Goal: Task Accomplishment & Management: Complete application form

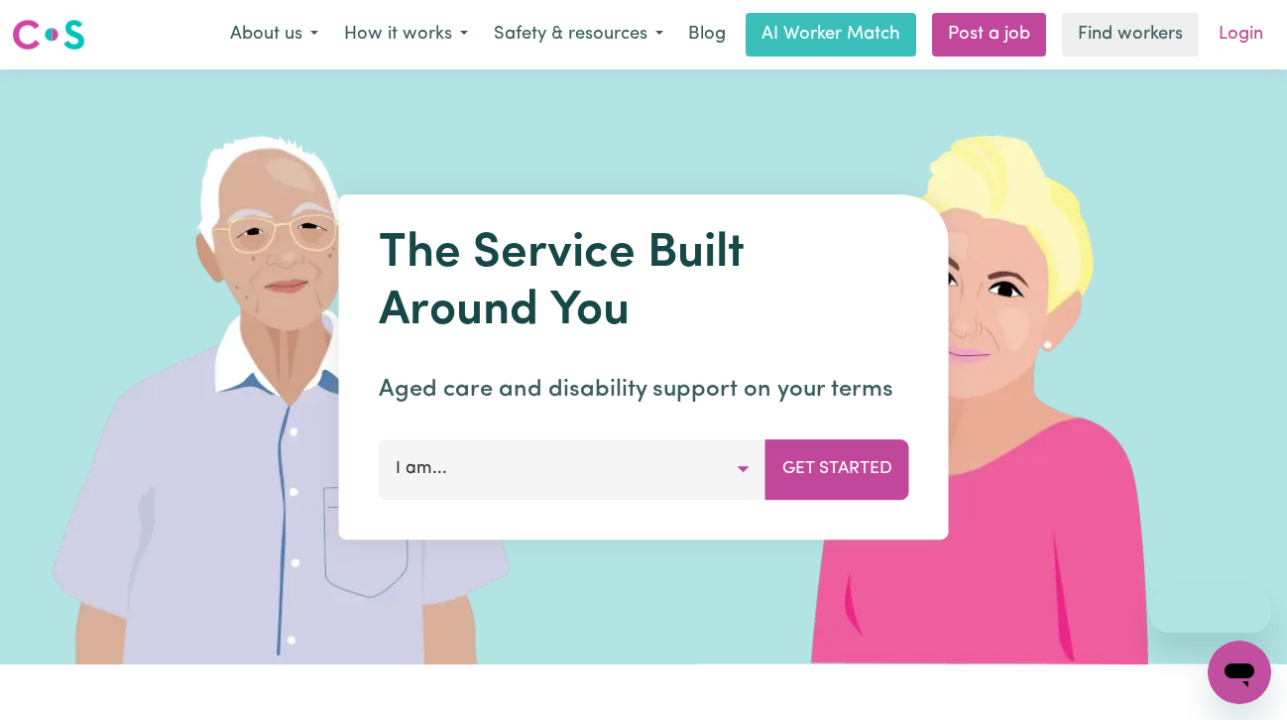
click at [1245, 32] on link "Login" at bounding box center [1240, 35] width 68 height 44
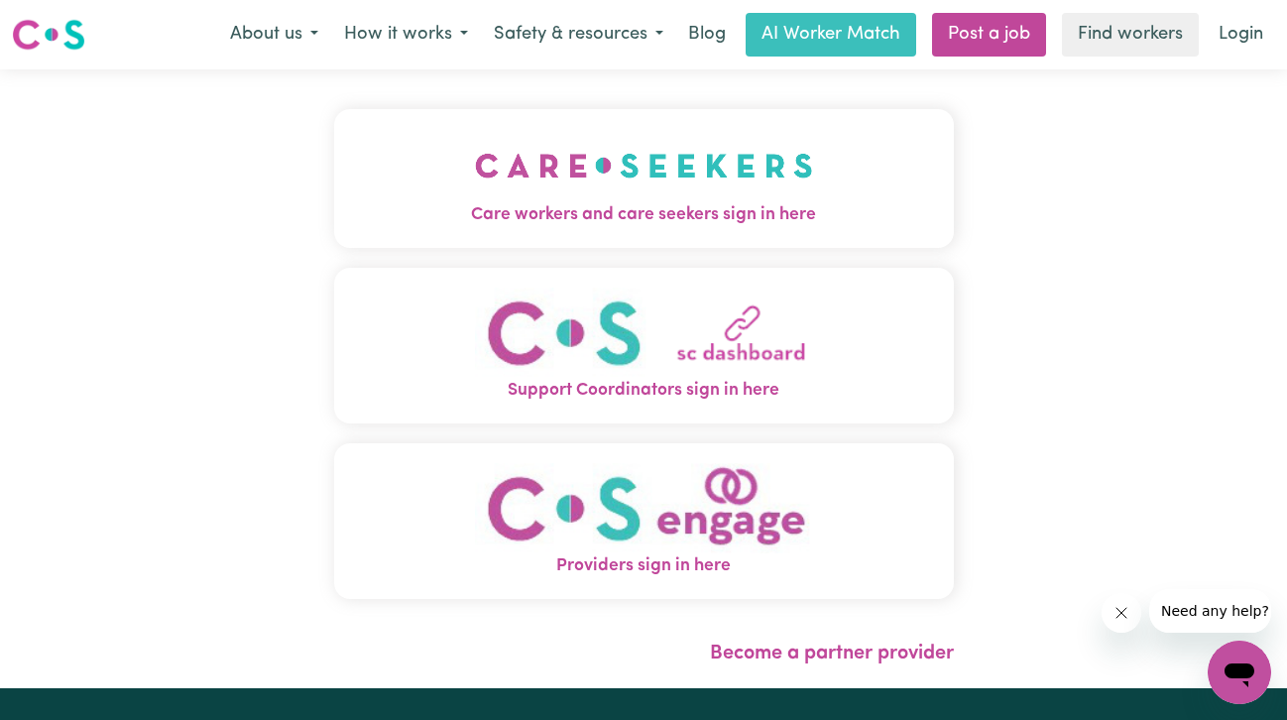
click at [777, 180] on img "Care workers and care seekers sign in here" at bounding box center [644, 165] width 338 height 73
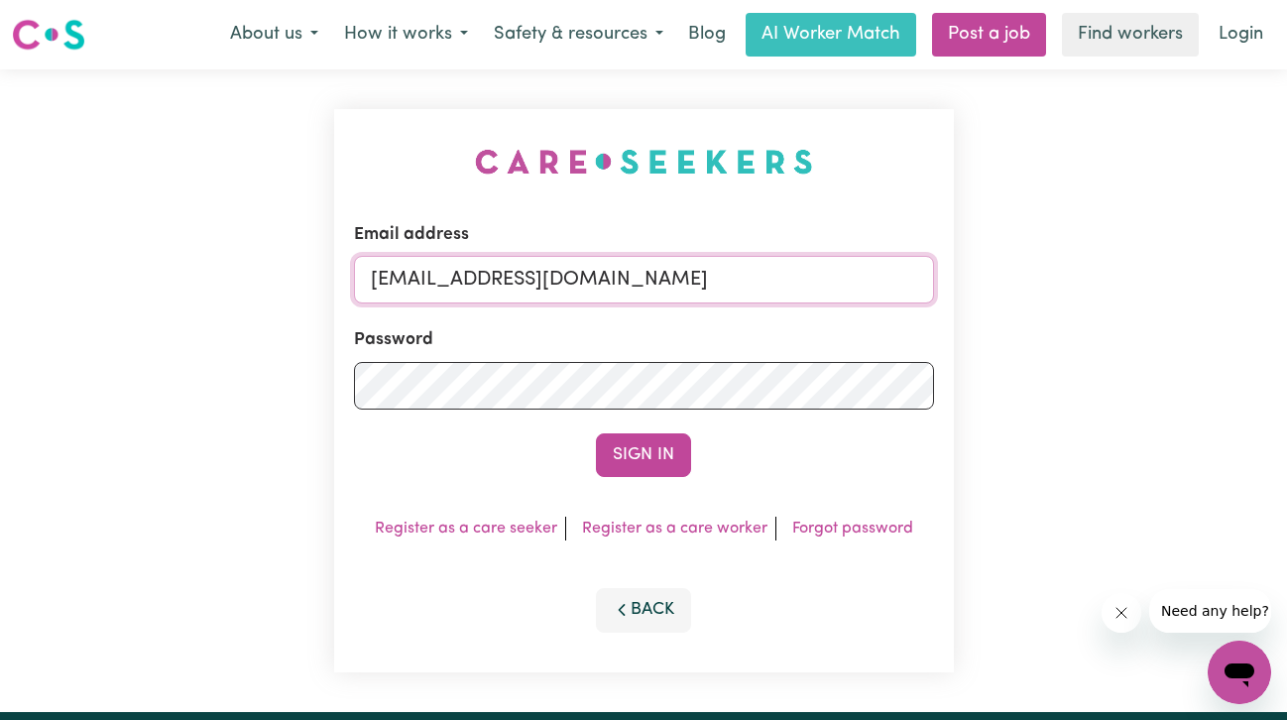
drag, startPoint x: 646, startPoint y: 284, endPoint x: 264, endPoint y: 267, distance: 383.0
click at [266, 267] on div "Email address [EMAIL_ADDRESS][DOMAIN_NAME] Password Sign In Register as a care …" at bounding box center [643, 390] width 1287 height 642
type input "[EMAIL_ADDRESS][DOMAIN_NAME]"
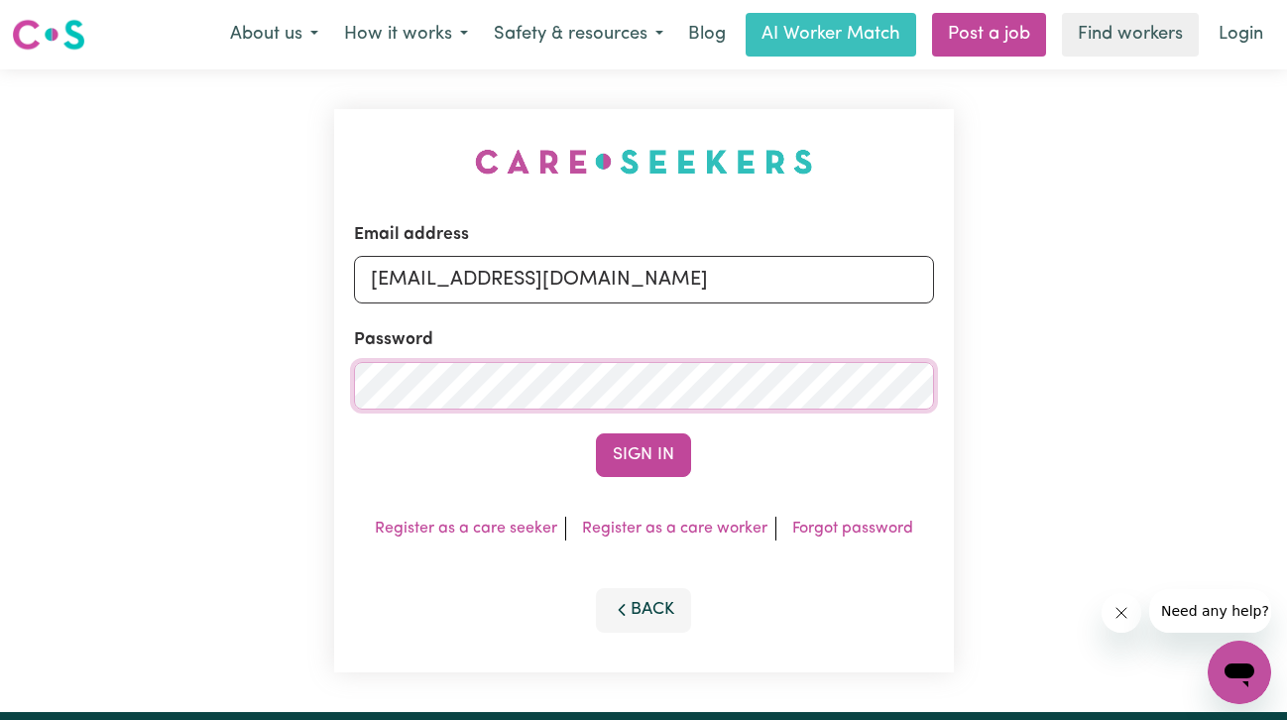
click at [162, 378] on div "Email address [EMAIL_ADDRESS][DOMAIN_NAME] Password Sign In Register as a care …" at bounding box center [643, 390] width 1287 height 642
click at [596, 433] on button "Sign In" at bounding box center [643, 455] width 95 height 44
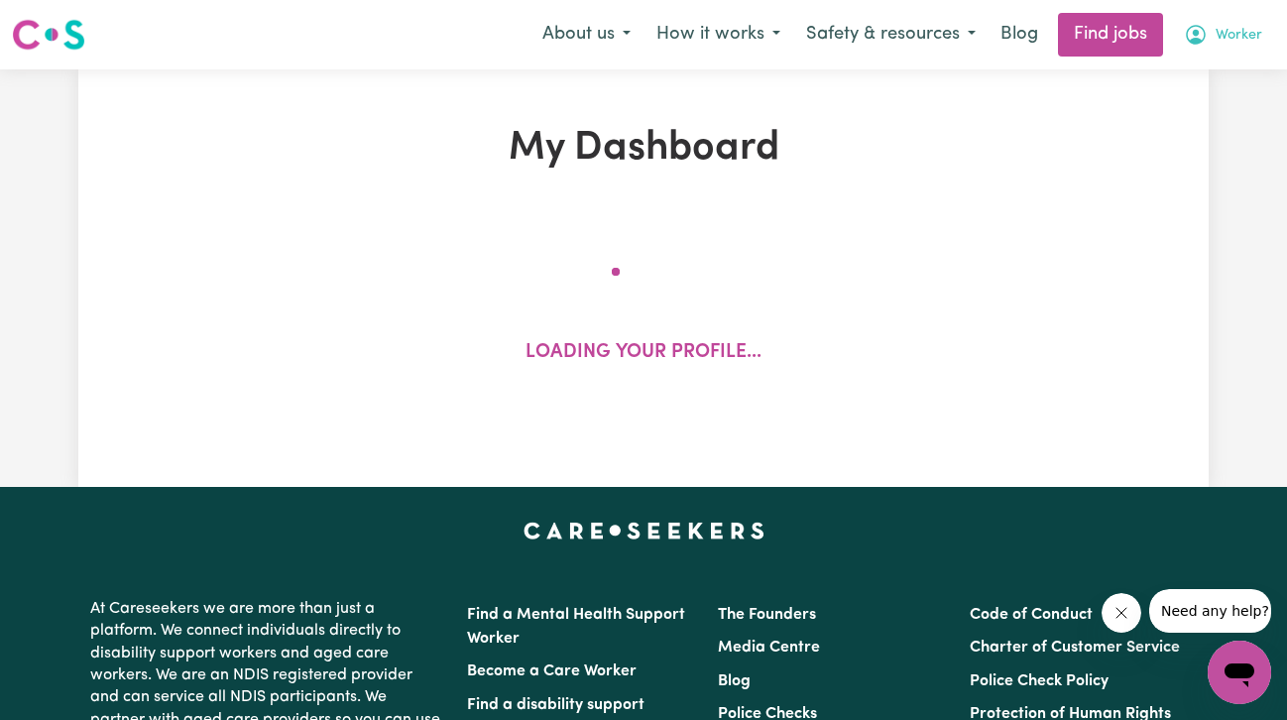
click at [1226, 33] on span "Worker" at bounding box center [1238, 36] width 47 height 22
click at [1208, 65] on link "My Account" at bounding box center [1195, 77] width 157 height 38
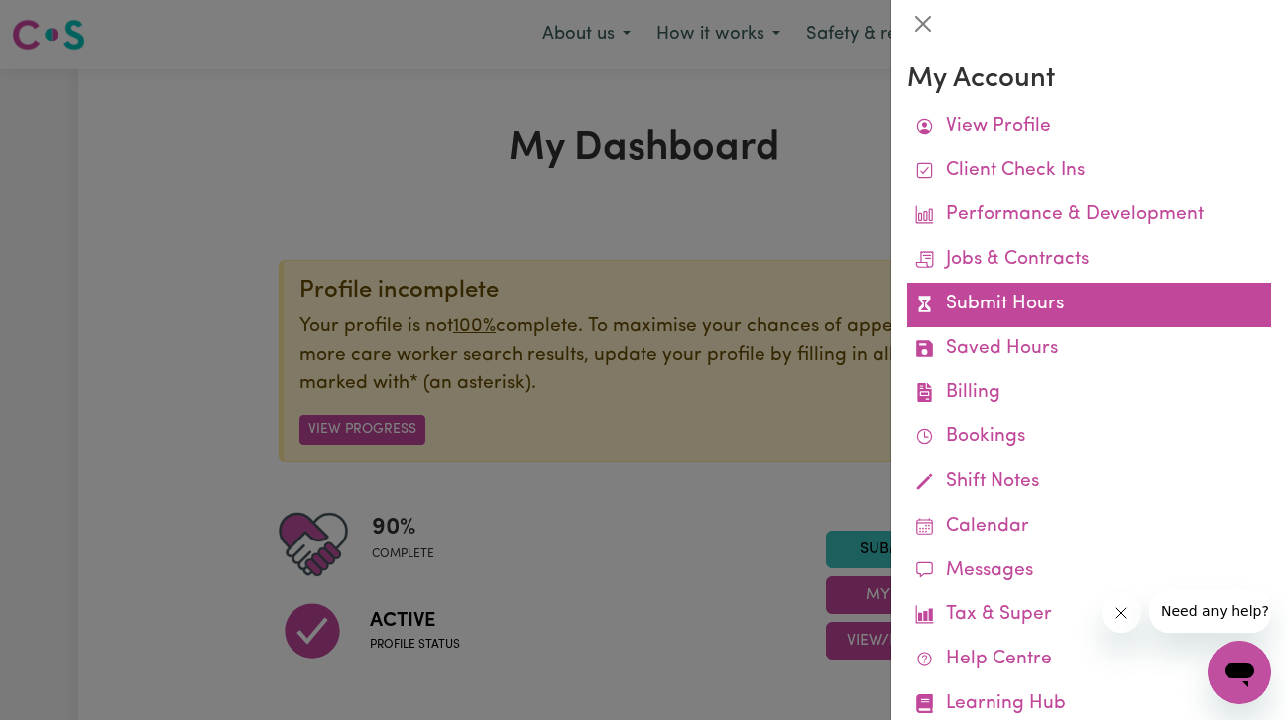
click at [1043, 313] on link "Submit Hours" at bounding box center [1089, 305] width 364 height 45
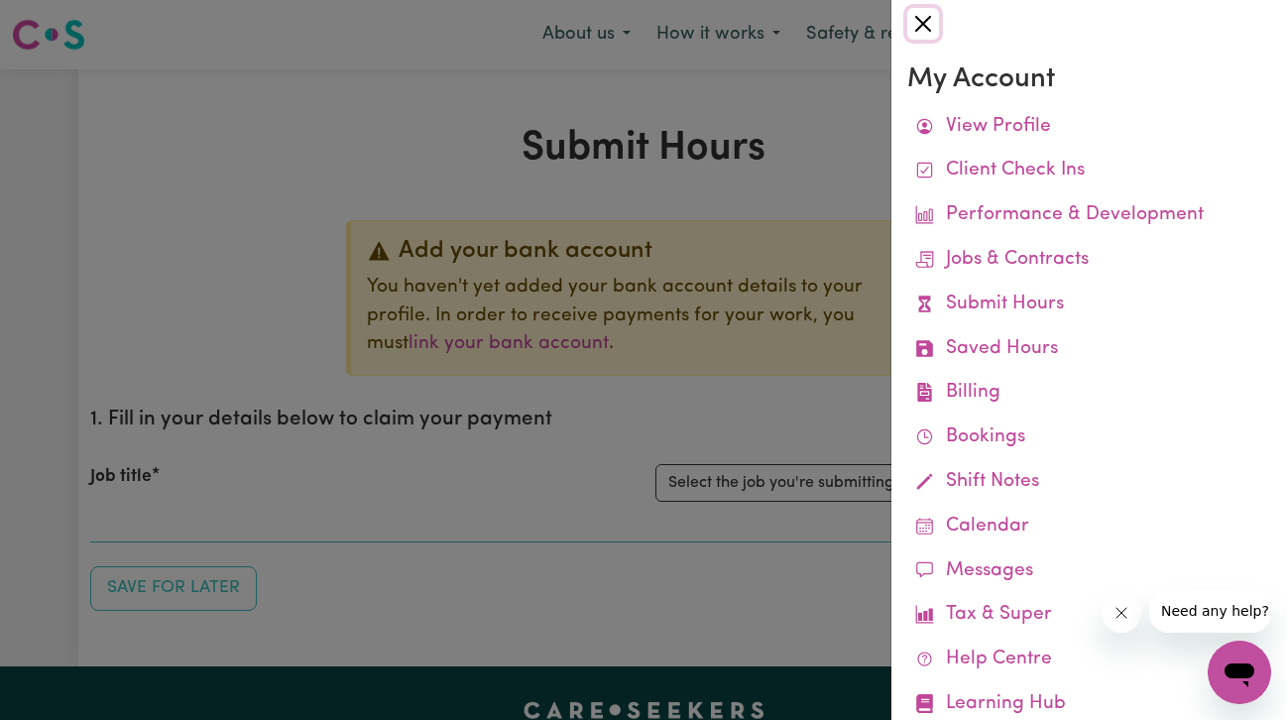
click at [938, 29] on button "Close" at bounding box center [923, 24] width 32 height 32
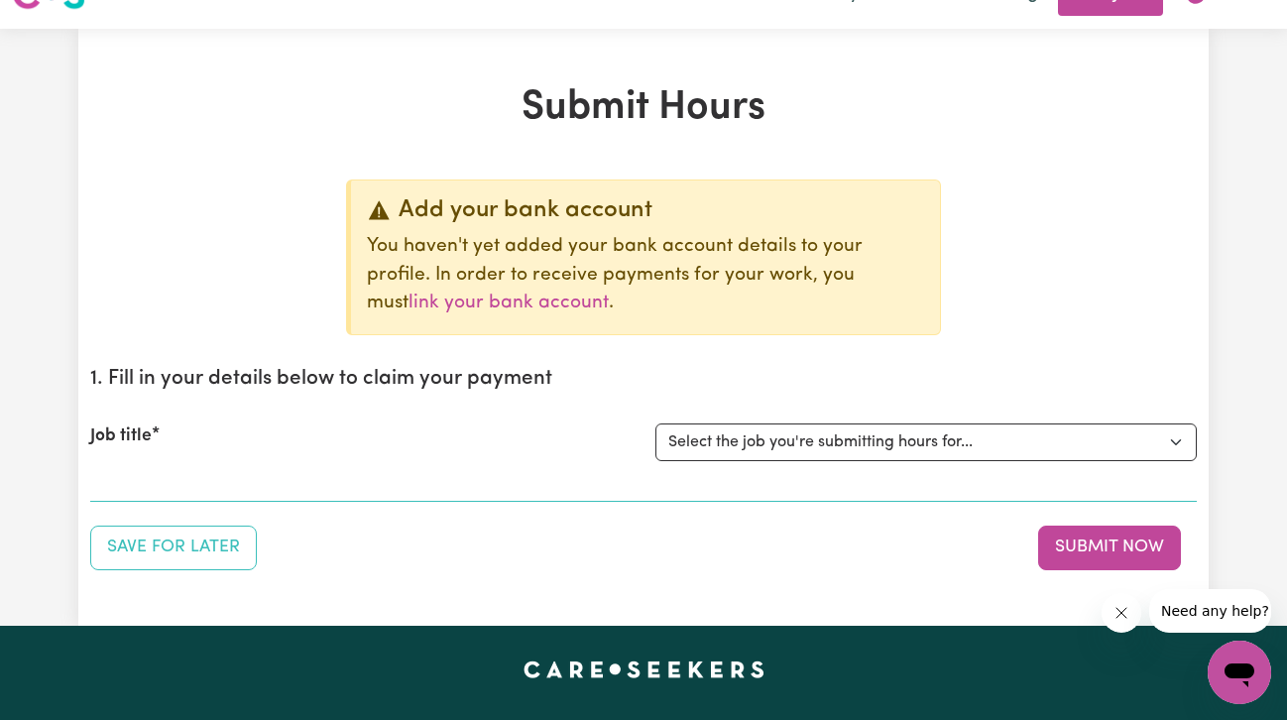
scroll to position [49, 0]
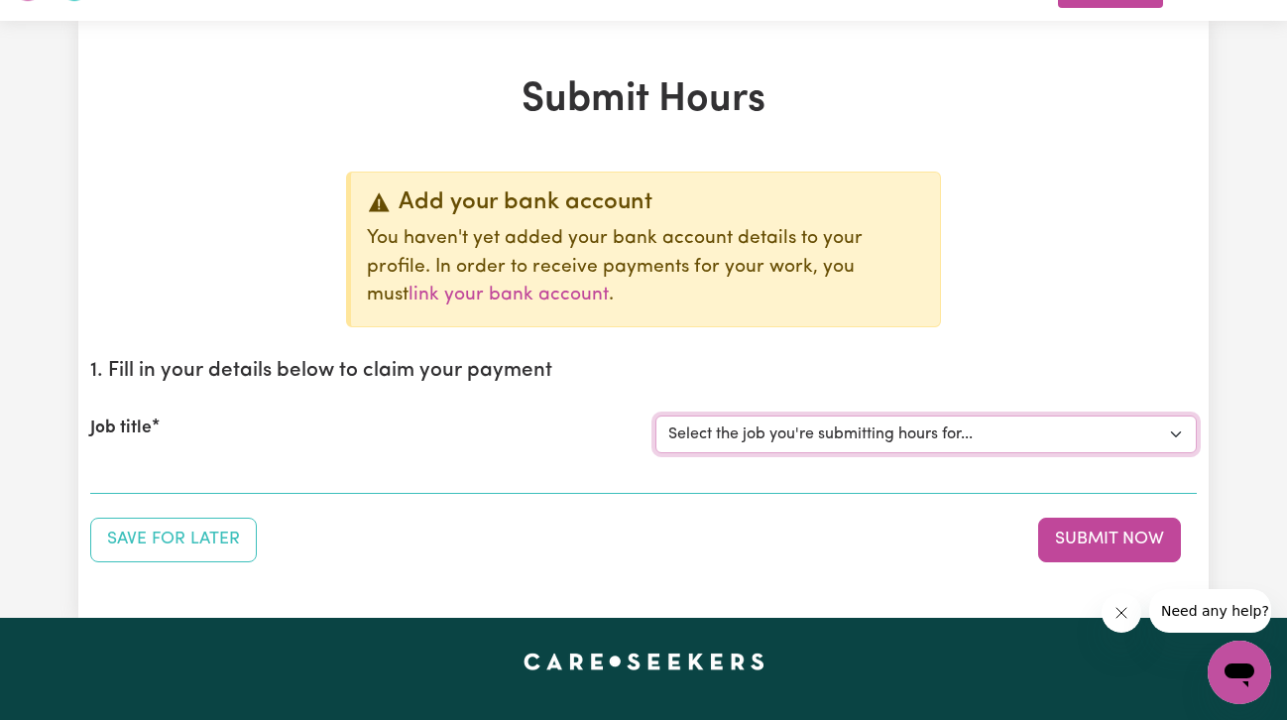
click at [851, 434] on select "Select the job you're submitting hours for... [Tumbi Umbi] Cleaner needed Tumbi…" at bounding box center [925, 434] width 541 height 38
select select "5953"
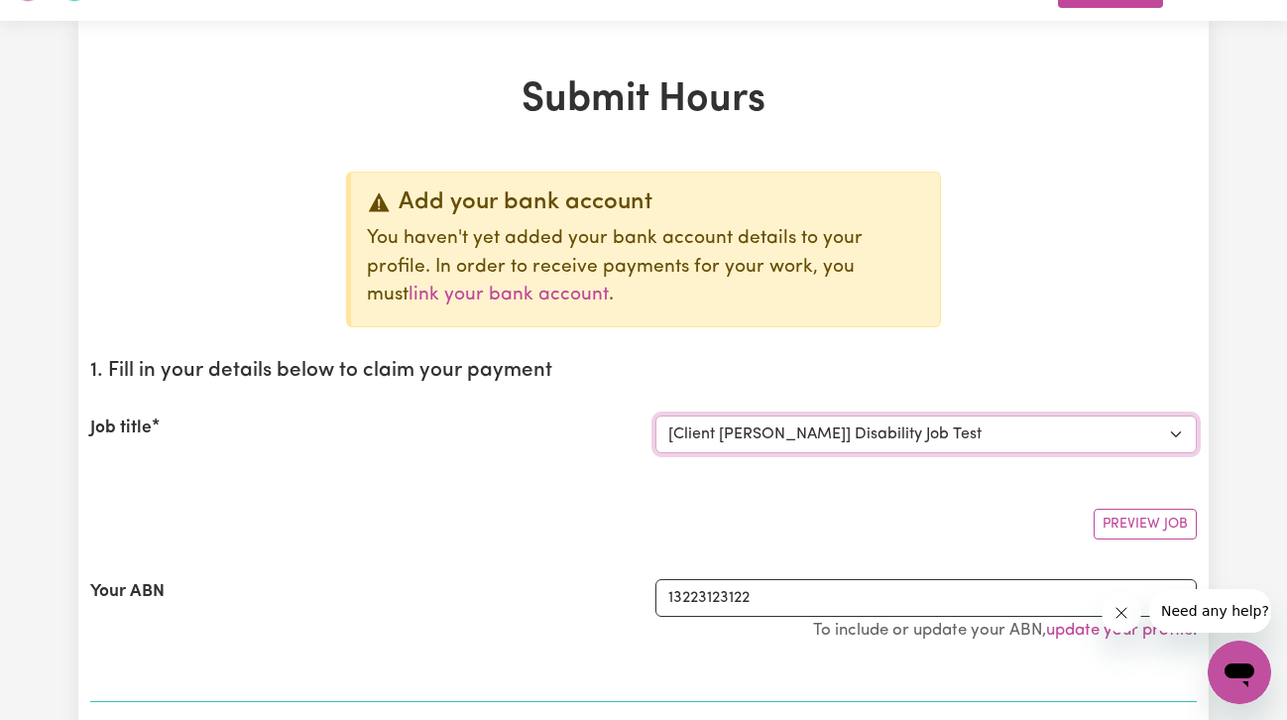
scroll to position [119, 0]
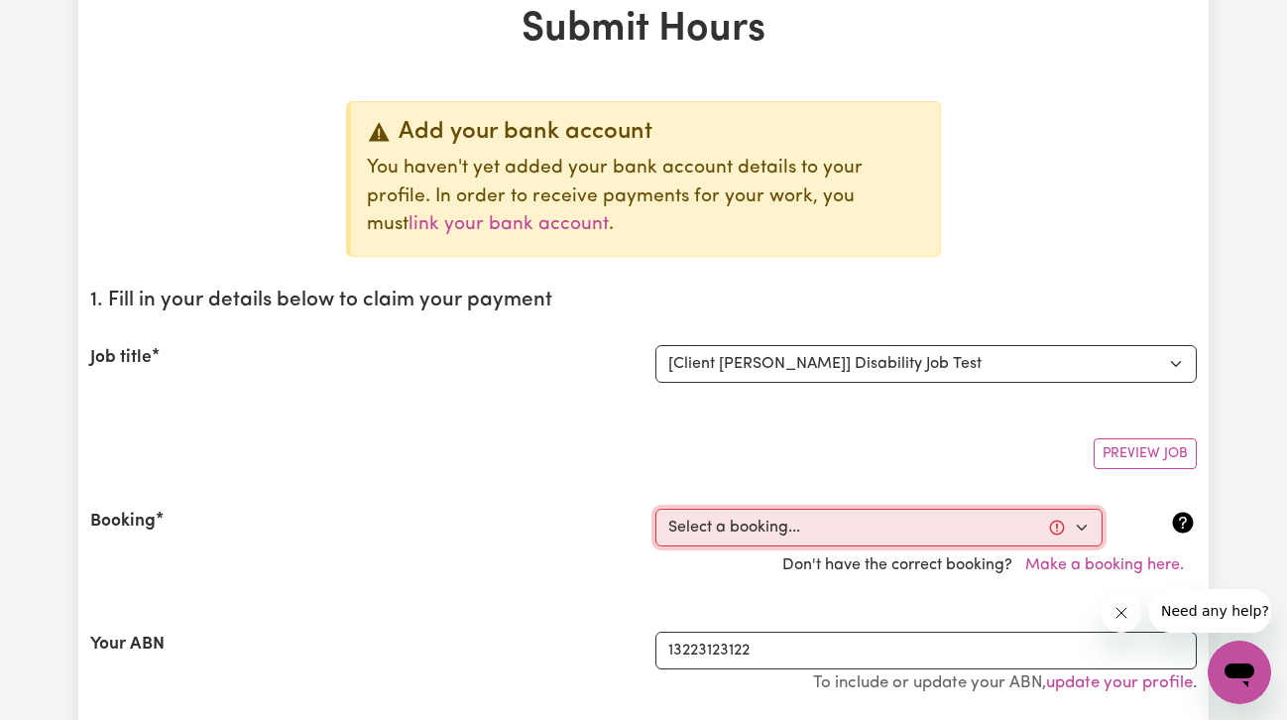
click at [769, 526] on select "Select a booking... [DATE] 05:30pm to 05:35pm (RECURRING) [DATE] 10:00am to 10:…" at bounding box center [878, 528] width 447 height 38
select select "351226"
type input "[DATE]"
type input "17"
type input "9"
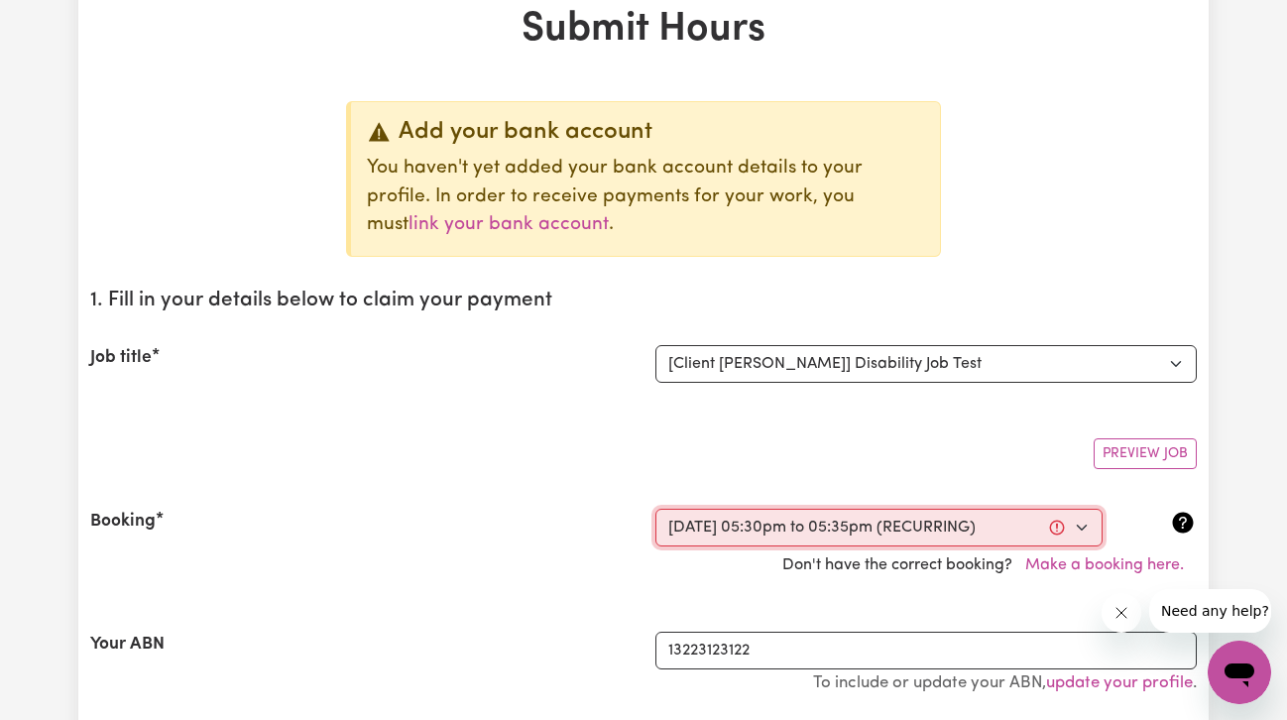
type input "2025"
type input "17:30"
type input "5"
type input "30"
select select "pm"
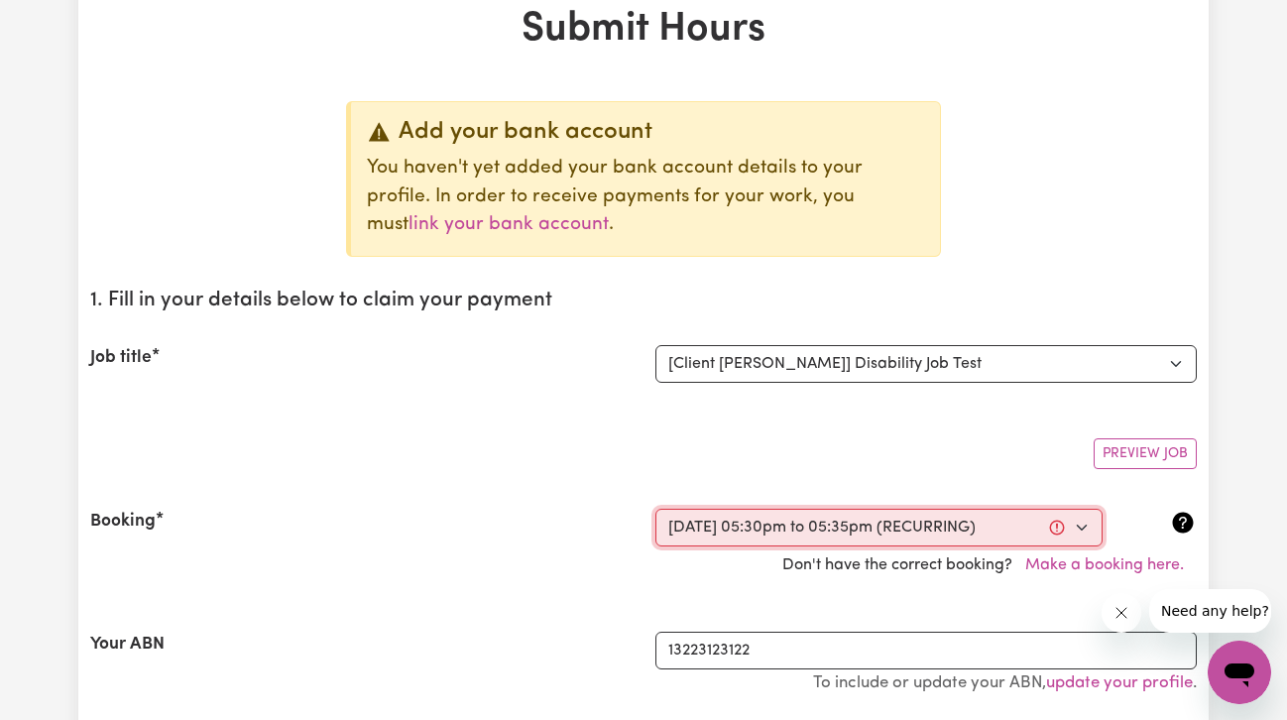
type input "17:35"
type input "5"
type input "35"
select select "pm"
select select "63213"
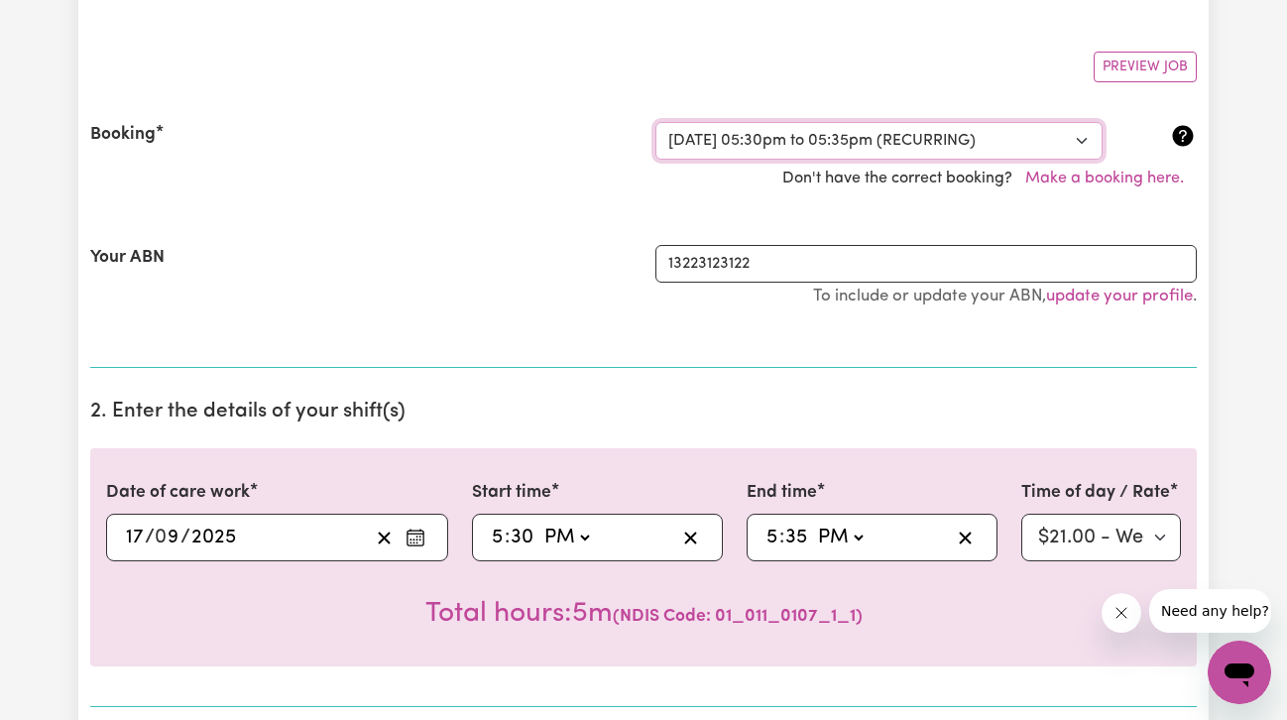
scroll to position [585, 0]
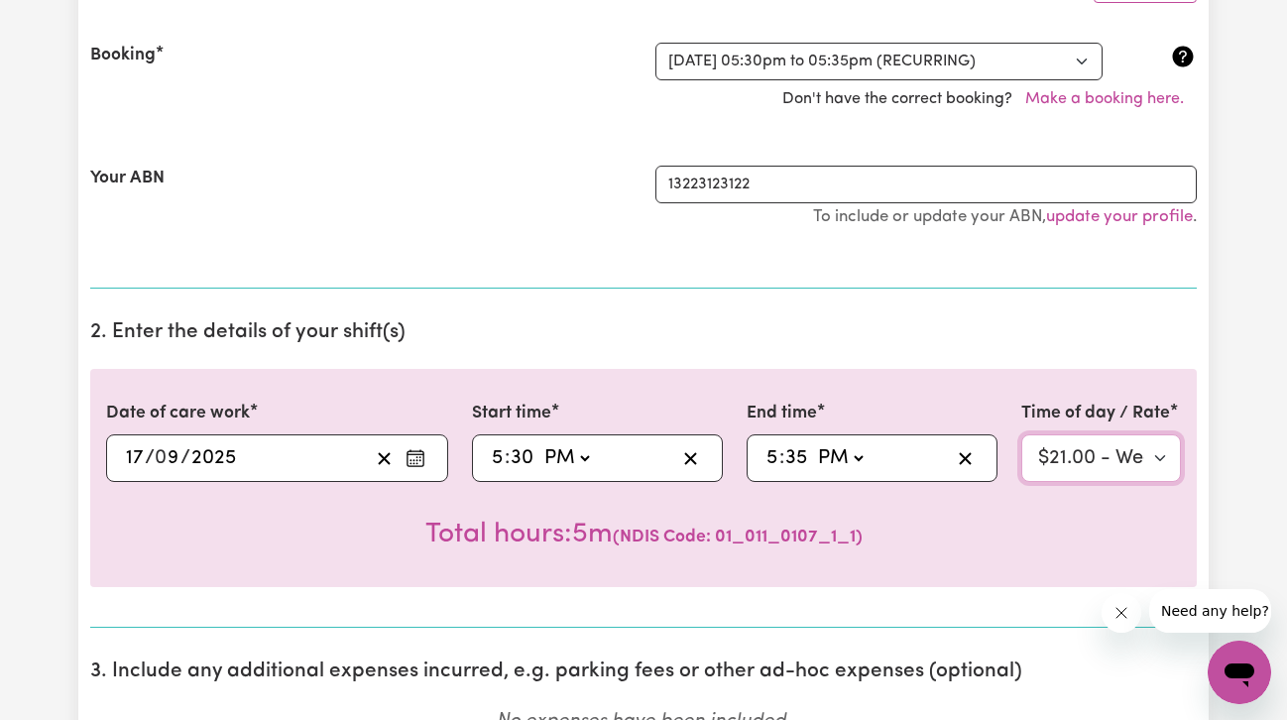
click at [1130, 458] on select "Select rate $21.00 - Weekday Daytime - Assistance with Self Care Activities - S…" at bounding box center [1101, 458] width 160 height 48
click at [854, 460] on select "AM PM" at bounding box center [840, 458] width 54 height 30
select select "am"
type input "05:35"
click at [846, 468] on select "AM PM" at bounding box center [840, 458] width 54 height 30
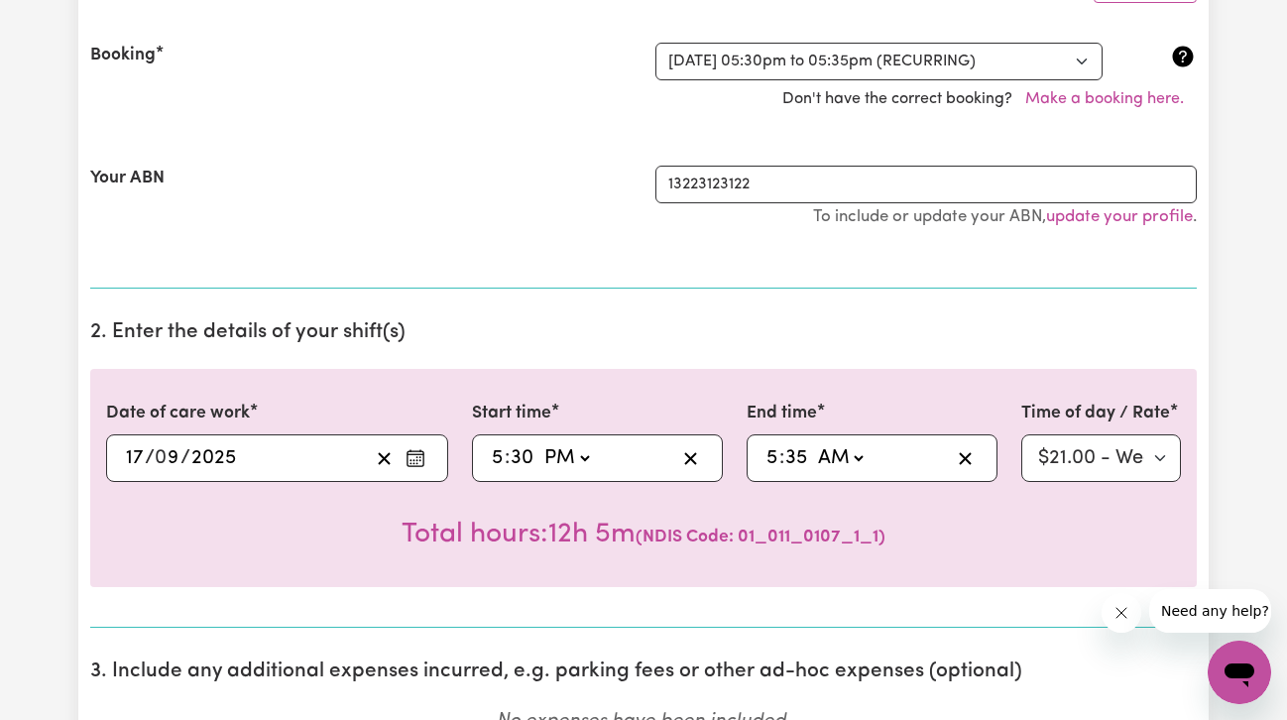
select select "pm"
type input "17:35"
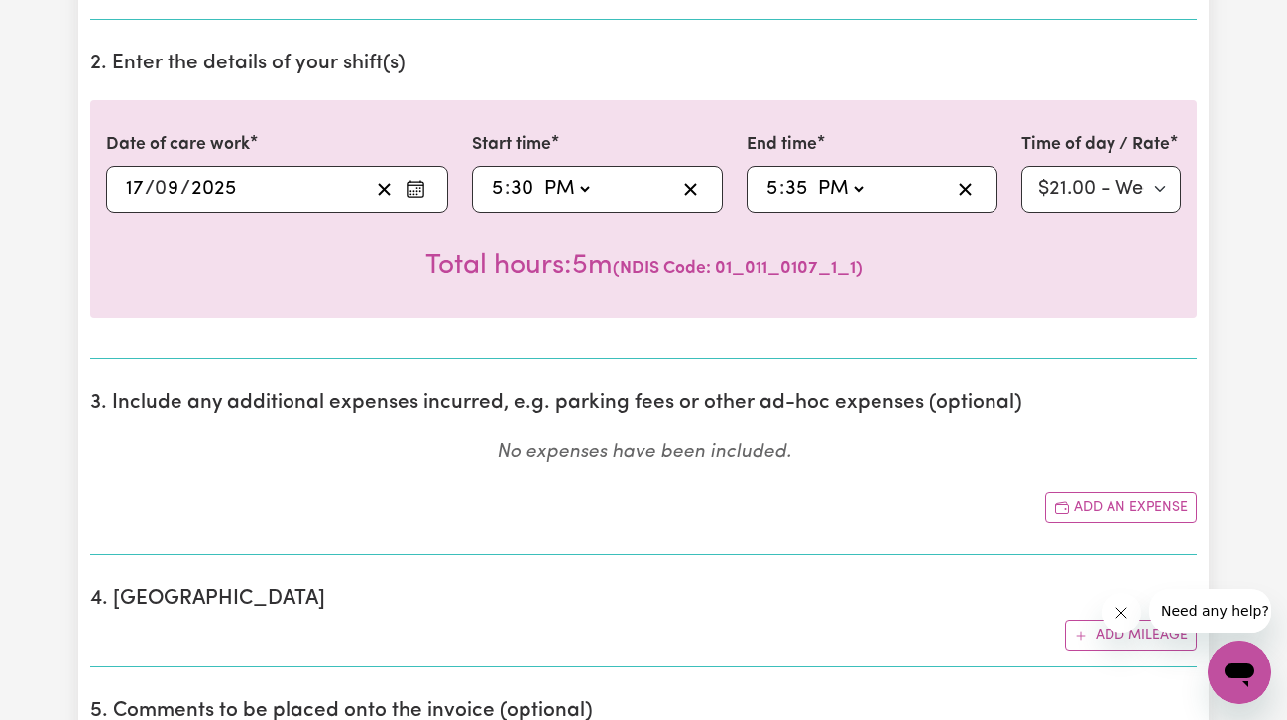
scroll to position [964, 0]
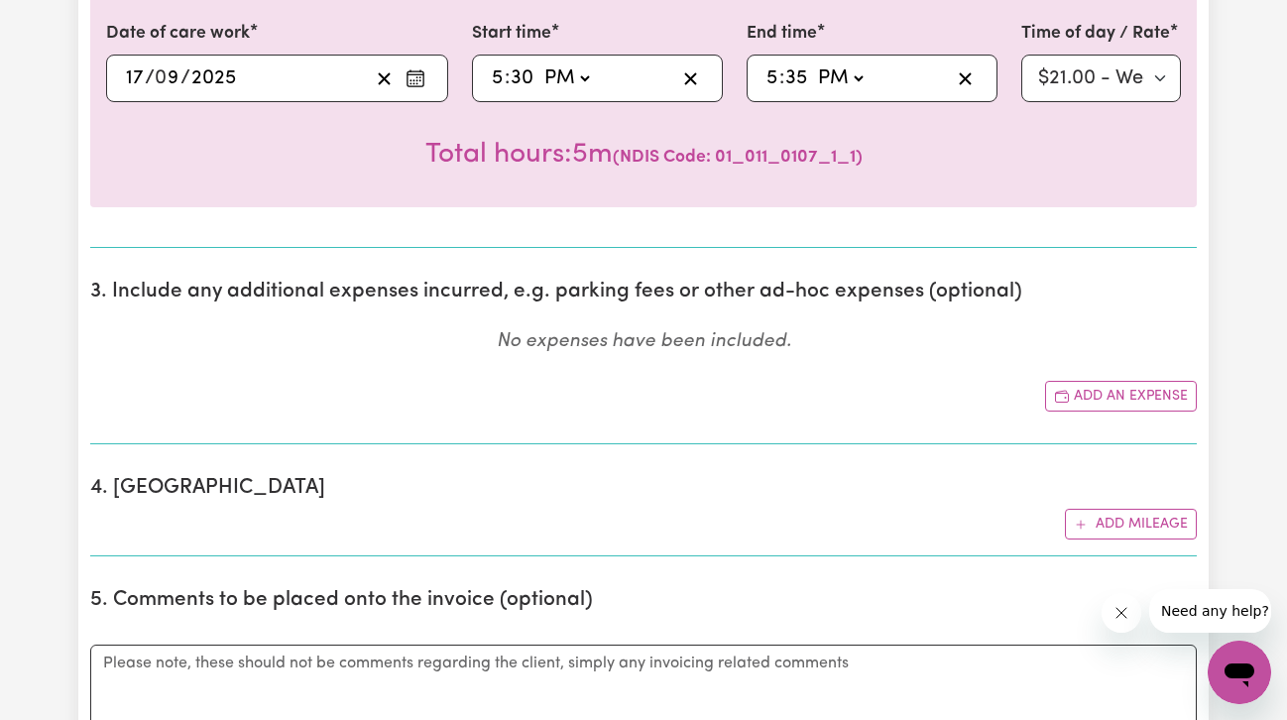
click at [504, 70] on input "5" at bounding box center [498, 78] width 14 height 30
type input "16:30"
type input "4"
type input "16:03"
type input "3"
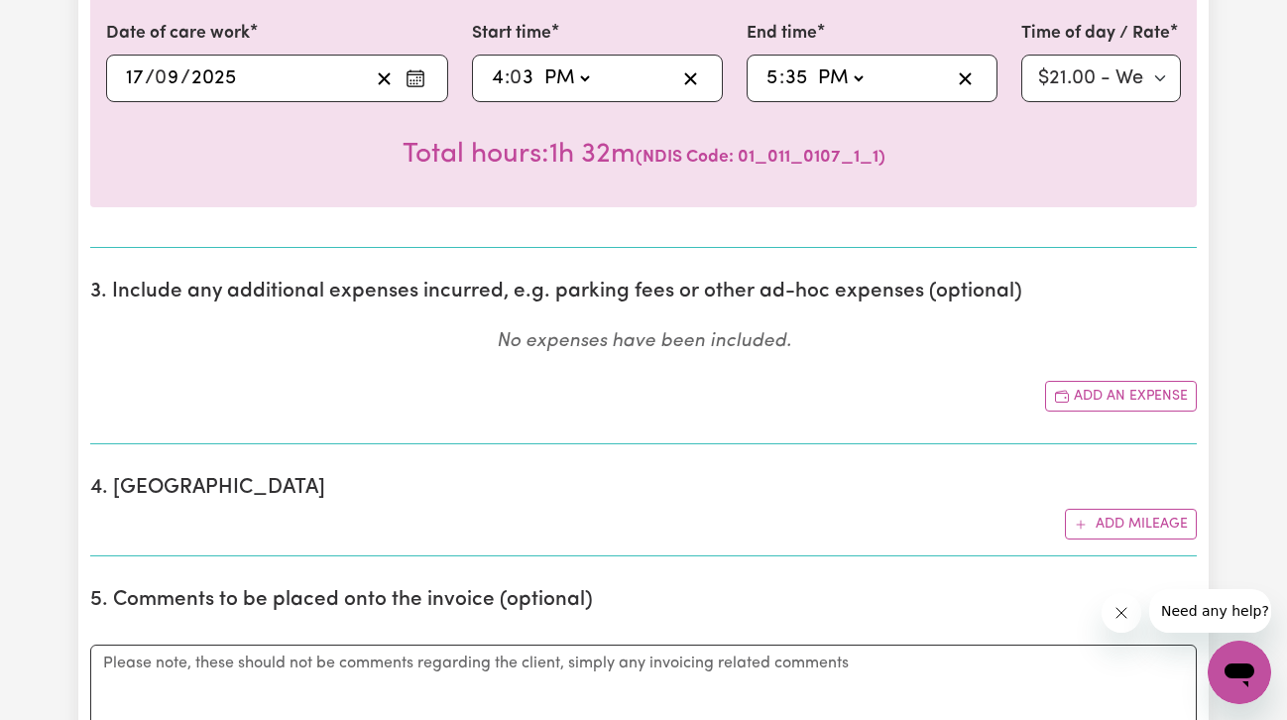
type input "16:35"
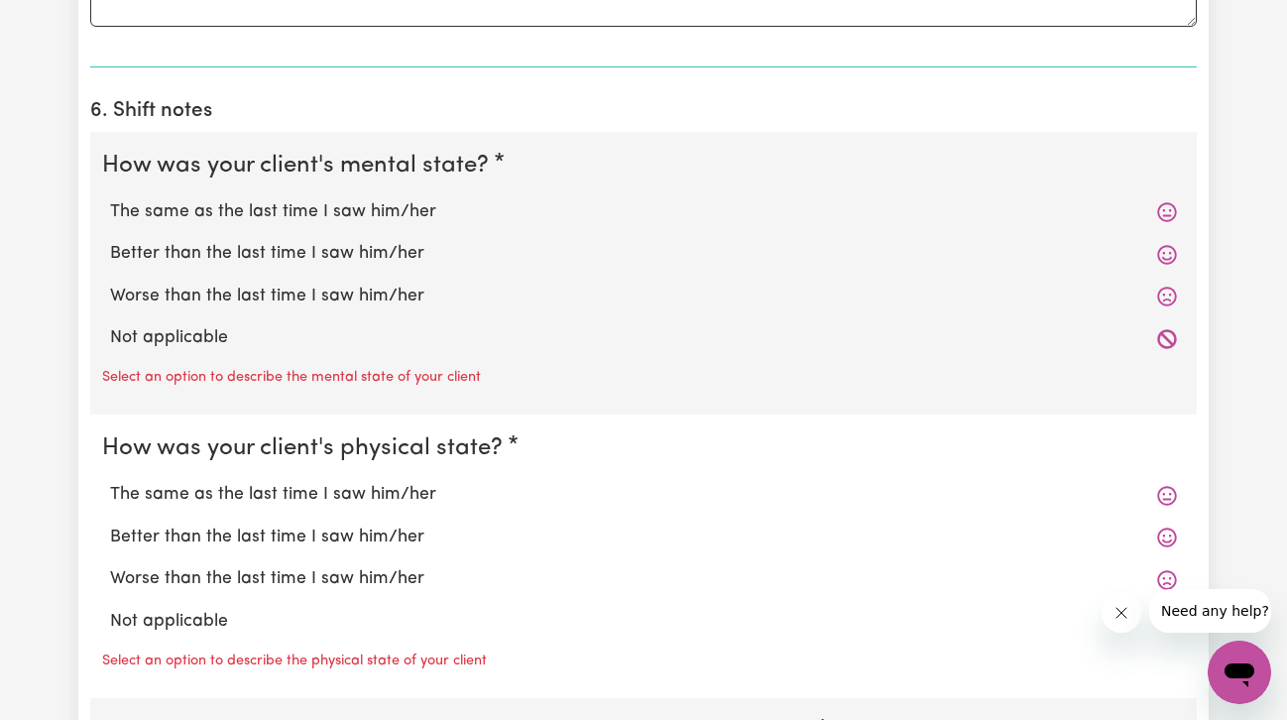
scroll to position [1827, 0]
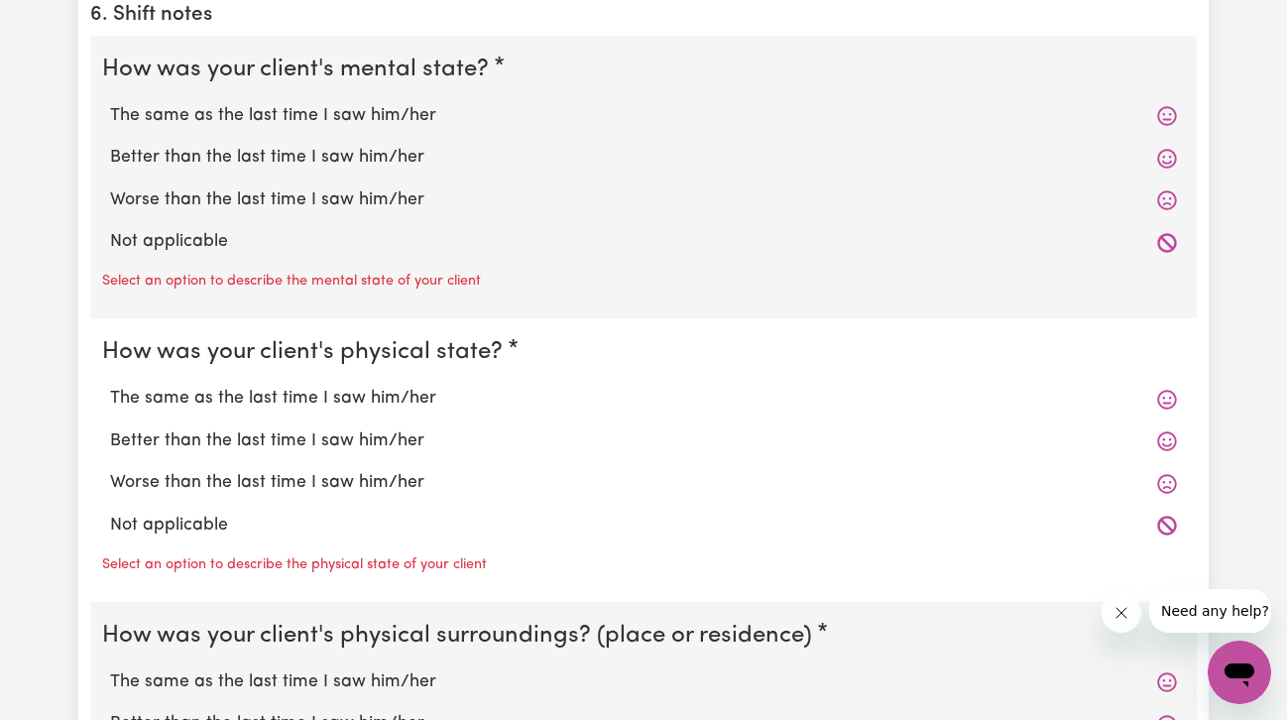
type input "35"
click at [409, 218] on div "Worse than the last time I saw him/her" at bounding box center [643, 200] width 1082 height 42
click at [338, 201] on label "Worse than the last time I saw him/her" at bounding box center [643, 200] width 1067 height 26
click at [110, 187] on input "Worse than the last time I saw him/her" at bounding box center [109, 186] width 1 height 1
radio input "true"
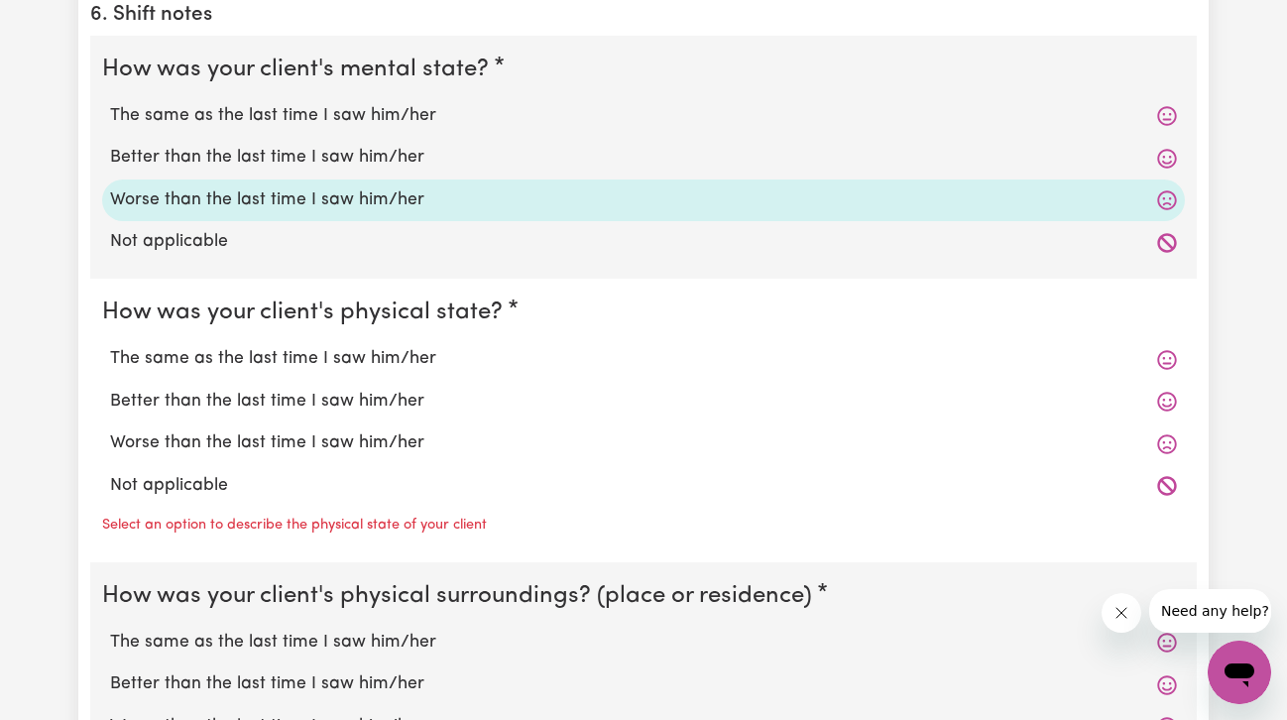
click at [293, 445] on label "Worse than the last time I saw him/her" at bounding box center [643, 443] width 1067 height 26
click at [110, 430] on input "Worse than the last time I saw him/her" at bounding box center [109, 429] width 1 height 1
radio input "true"
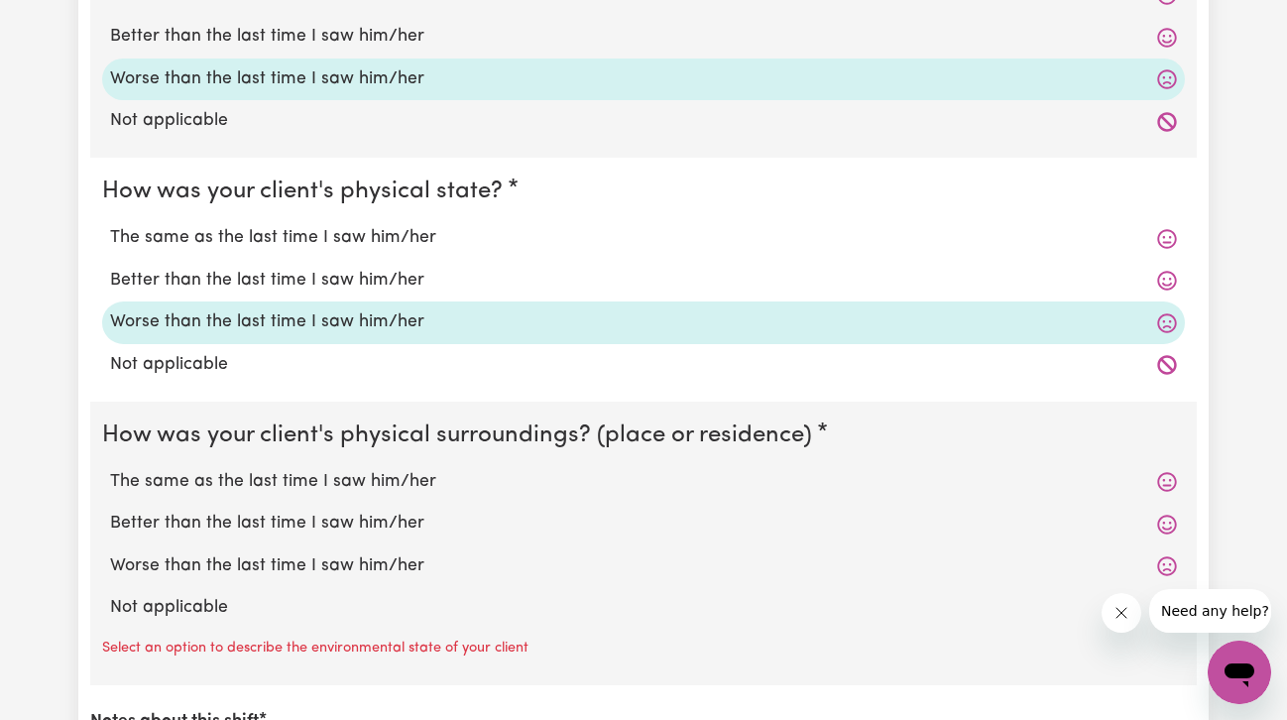
click at [290, 574] on label "Worse than the last time I saw him/her" at bounding box center [643, 566] width 1067 height 26
click at [110, 553] on input "Worse than the last time I saw him/her" at bounding box center [109, 552] width 1 height 1
radio input "true"
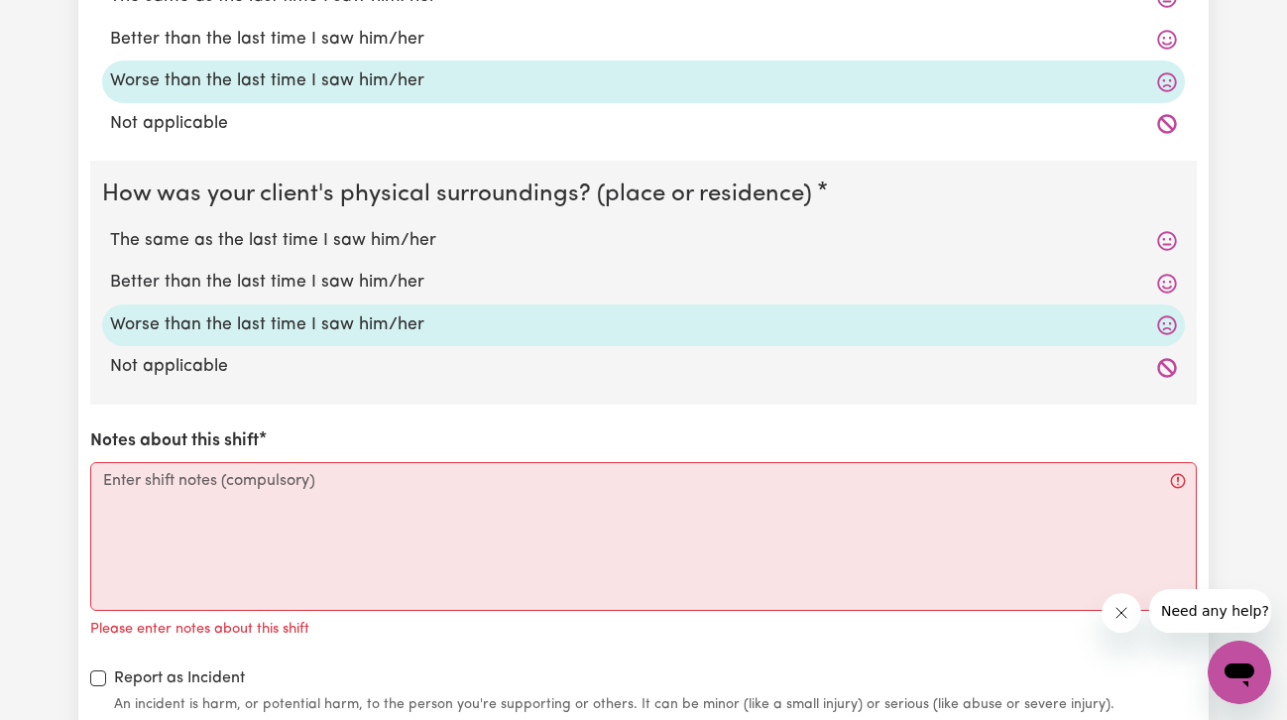
scroll to position [2265, 0]
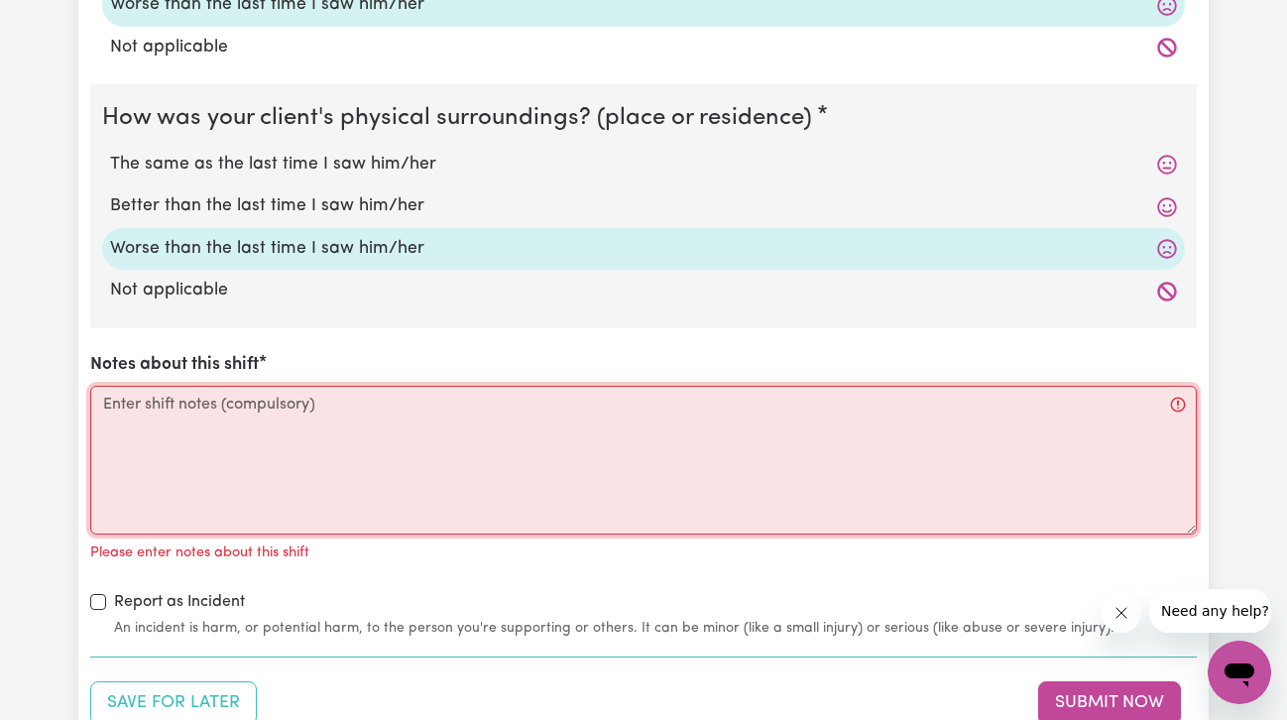
click at [283, 526] on textarea "Notes about this shift" at bounding box center [643, 460] width 1106 height 149
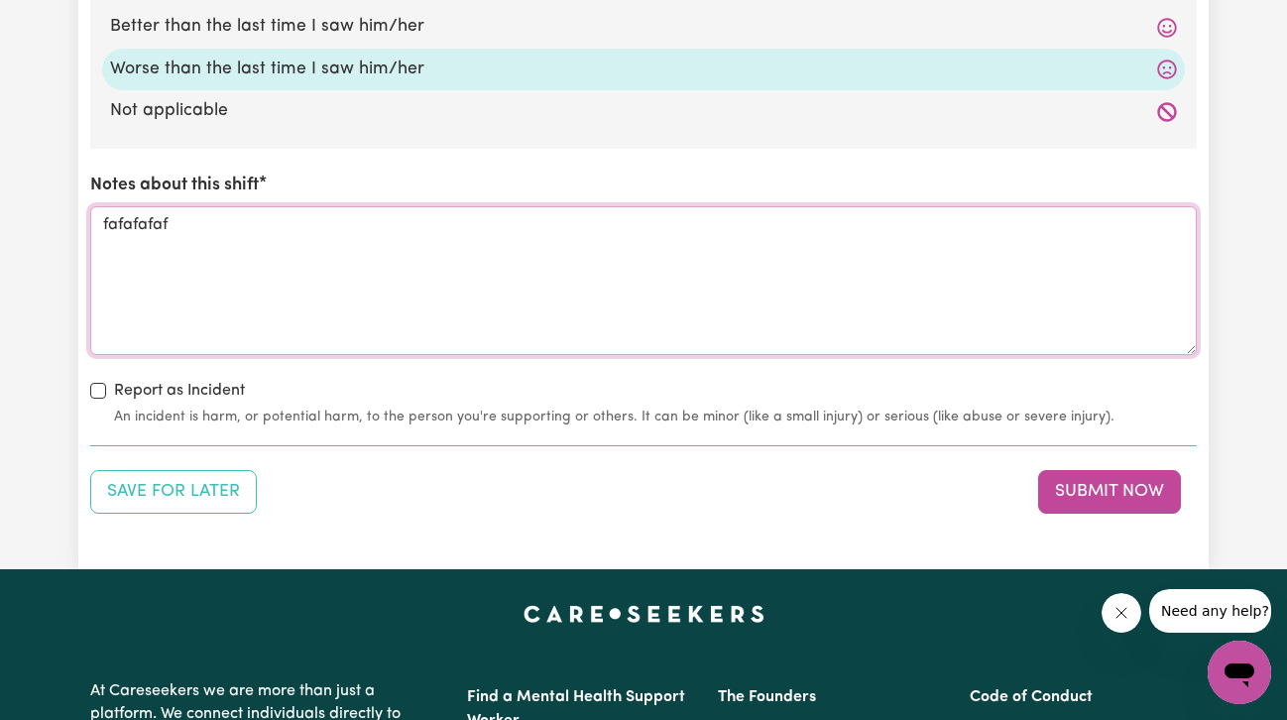
scroll to position [2492, 0]
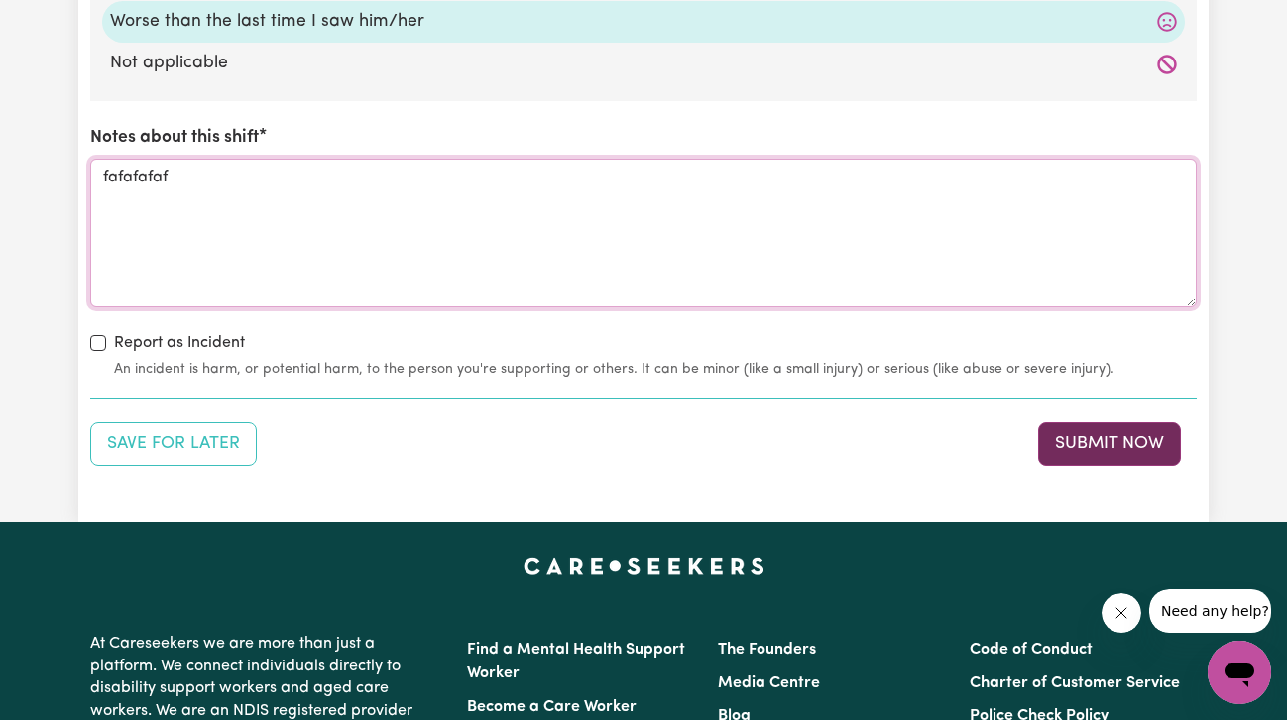
type textarea "fafafafaf"
click at [1119, 451] on button "Submit Now" at bounding box center [1109, 444] width 143 height 44
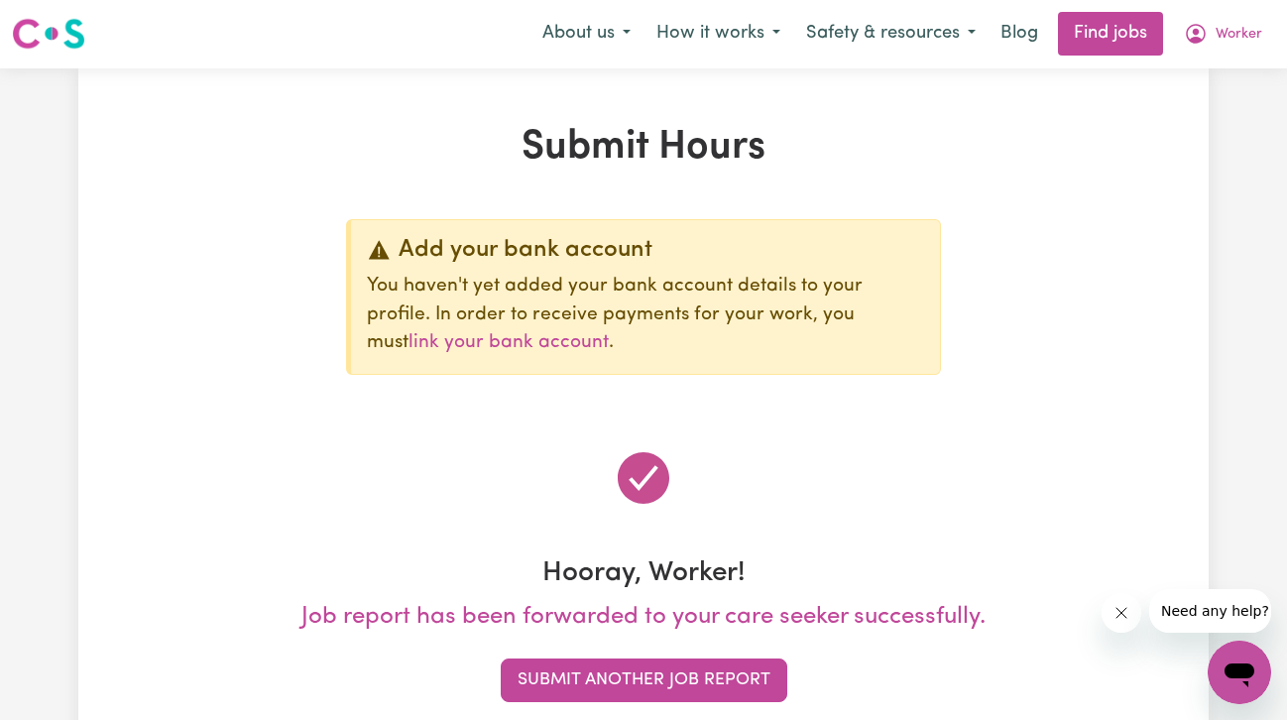
scroll to position [0, 0]
click at [1208, 34] on button "Worker" at bounding box center [1223, 35] width 104 height 42
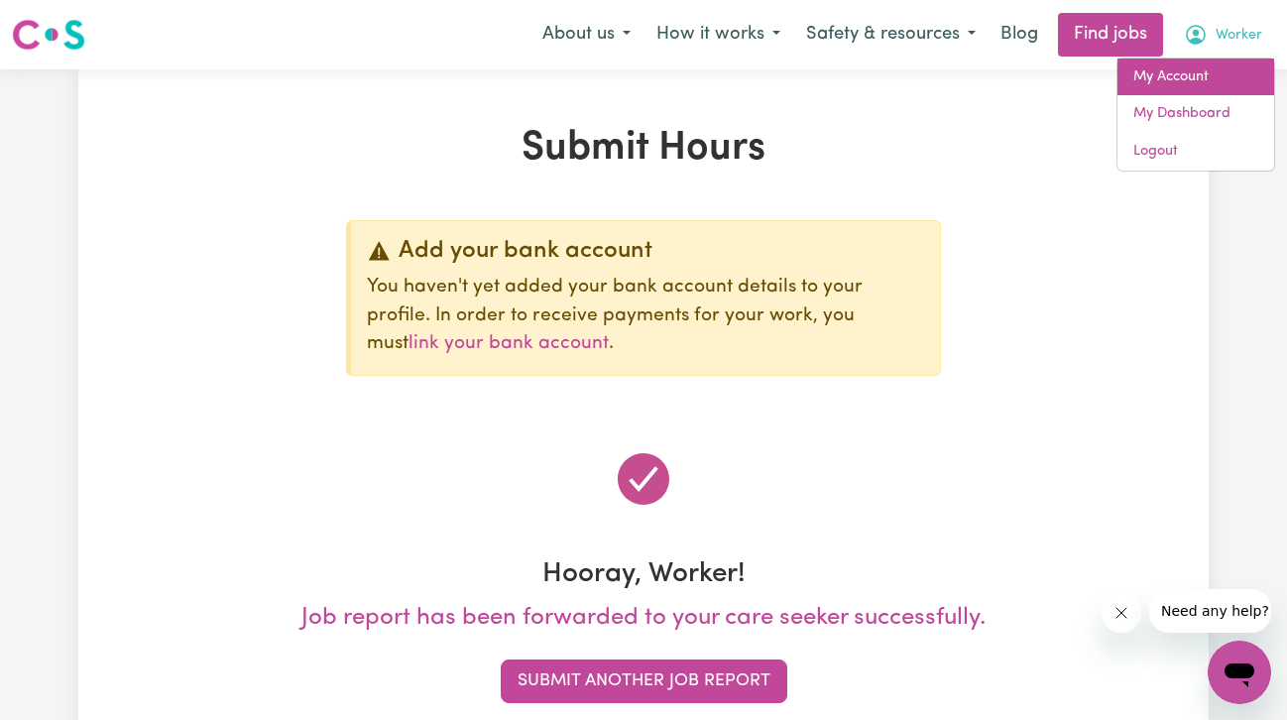
click at [1196, 83] on link "My Account" at bounding box center [1195, 77] width 157 height 38
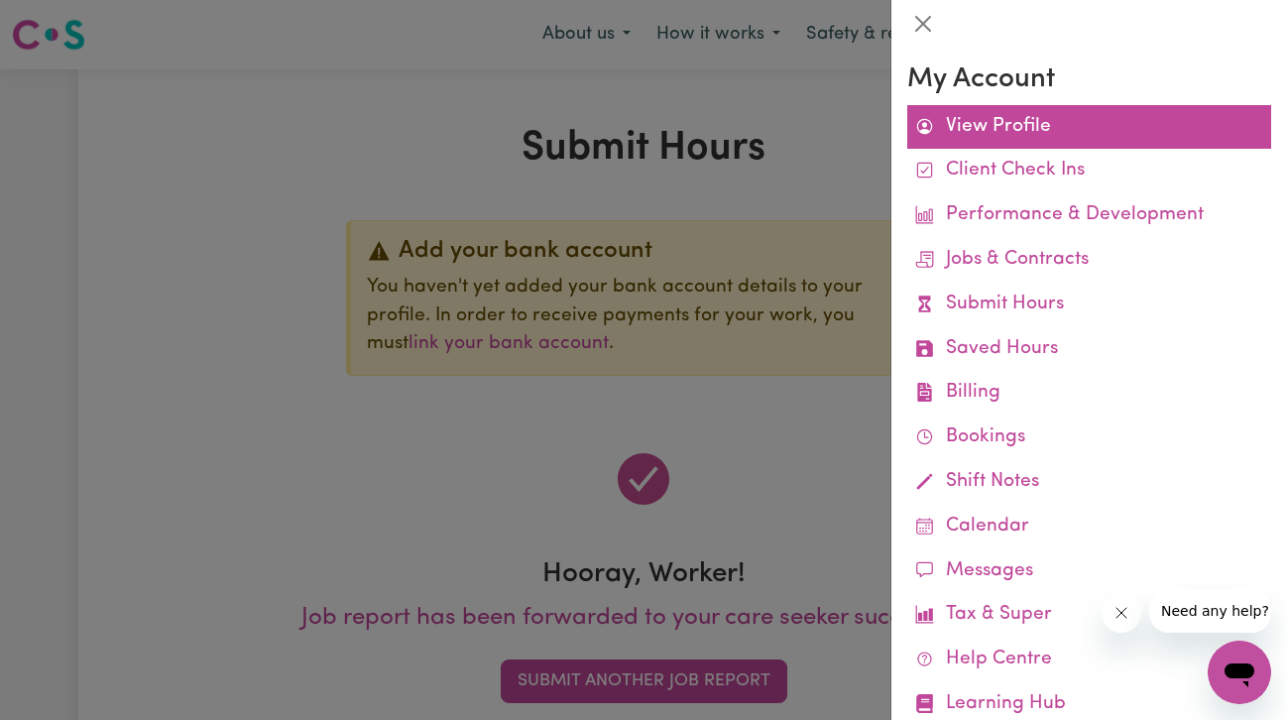
click at [1032, 124] on link "View Profile" at bounding box center [1089, 127] width 364 height 45
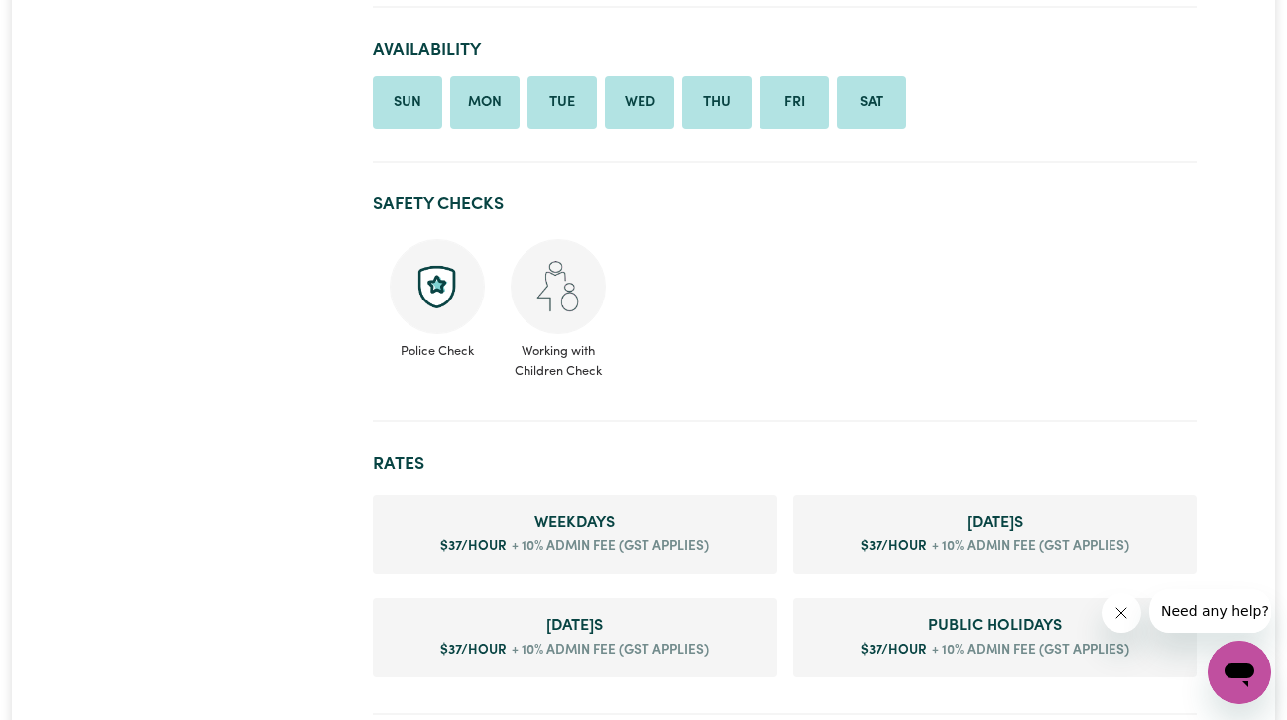
scroll to position [1142, 0]
